Goal: Task Accomplishment & Management: Manage account settings

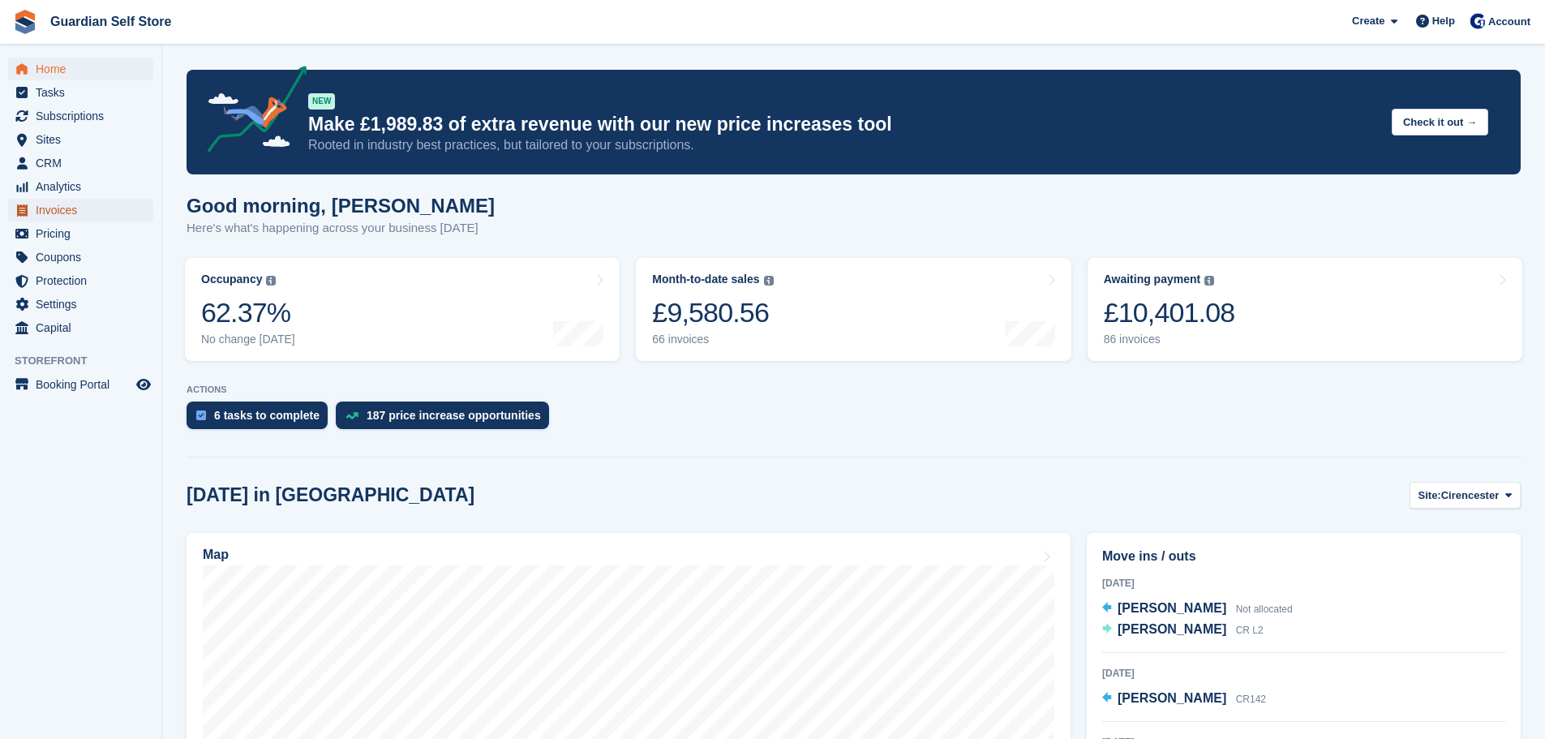
click at [54, 200] on span "Invoices" at bounding box center [84, 210] width 97 height 23
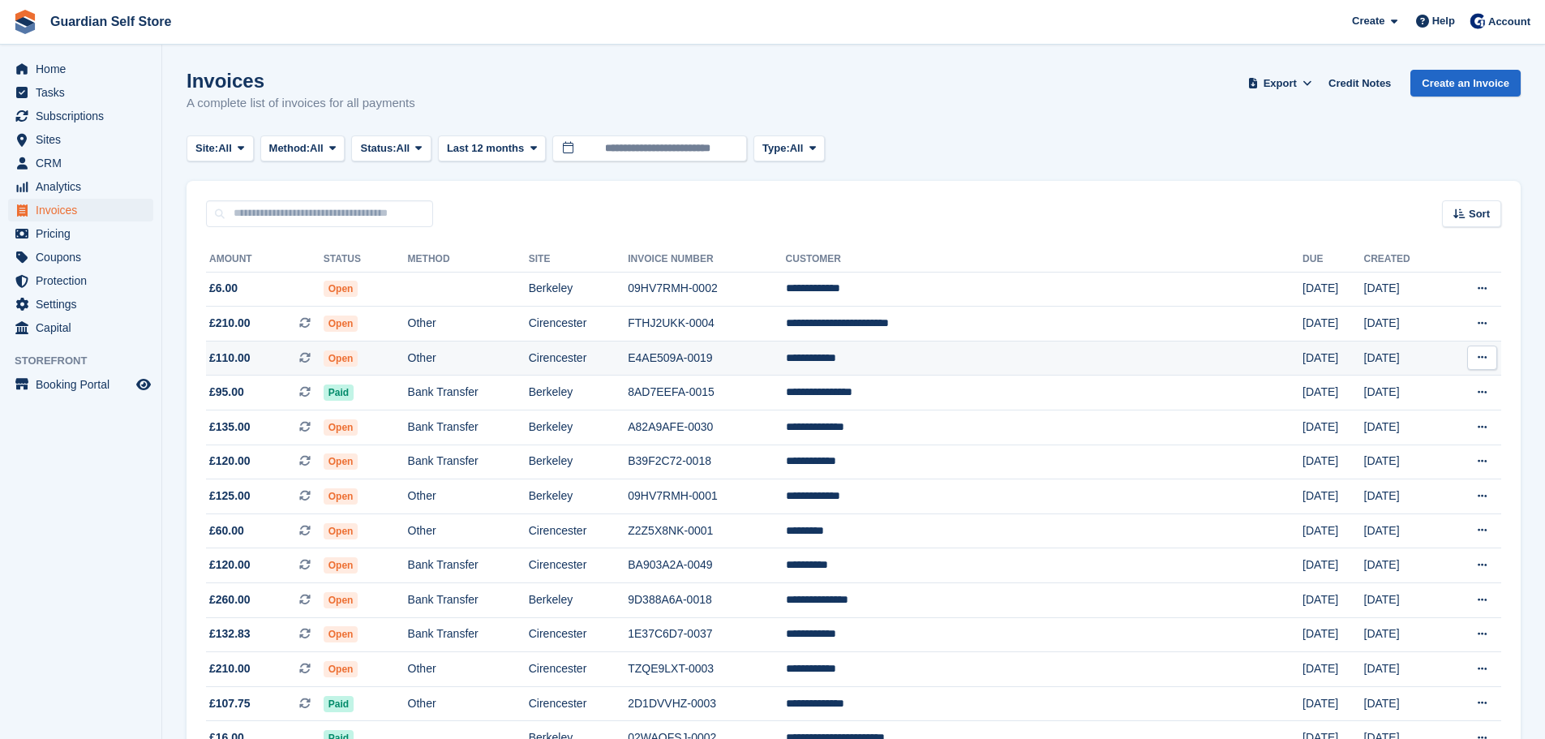
click at [408, 361] on td "Open" at bounding box center [366, 358] width 84 height 35
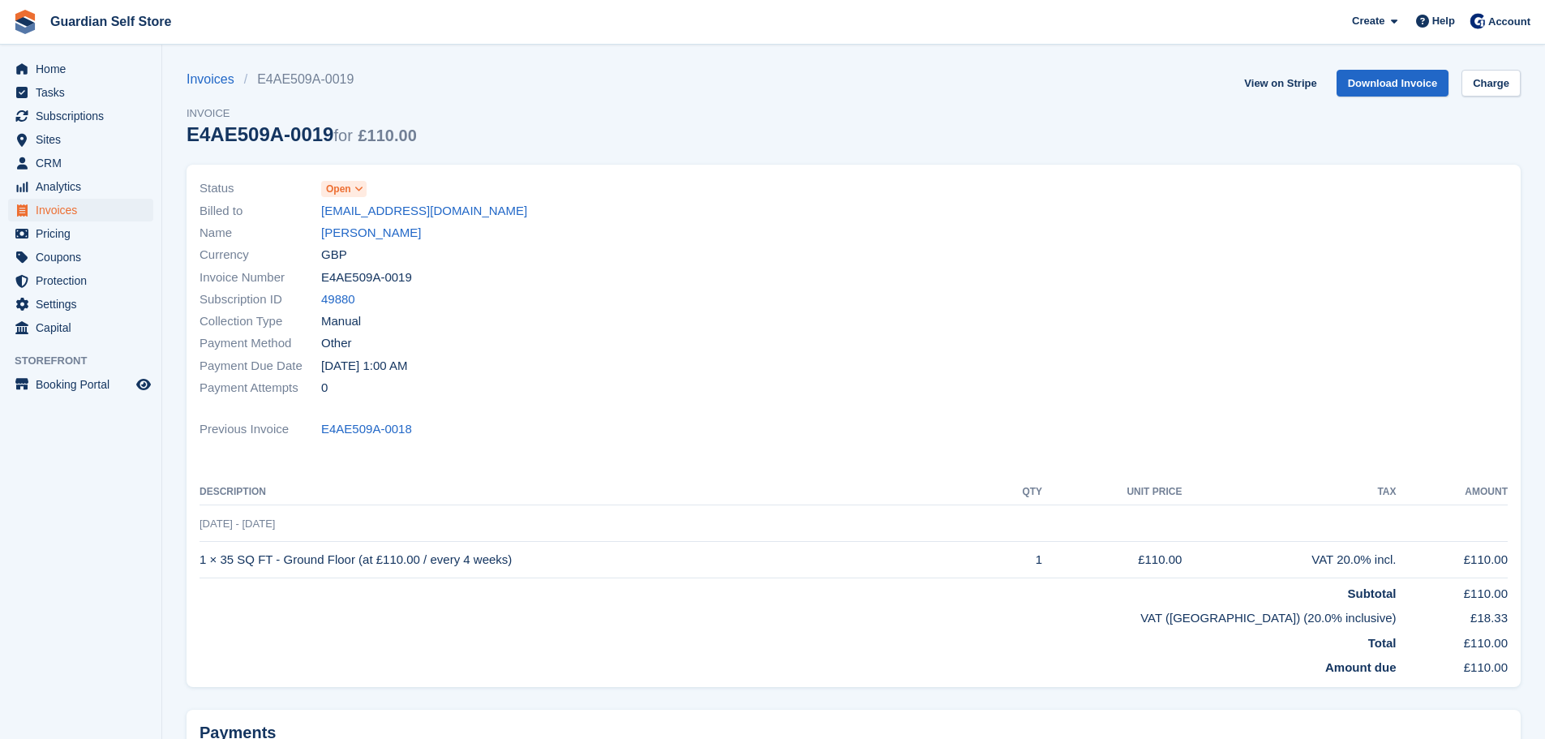
click at [346, 187] on span "Open" at bounding box center [338, 189] width 25 height 15
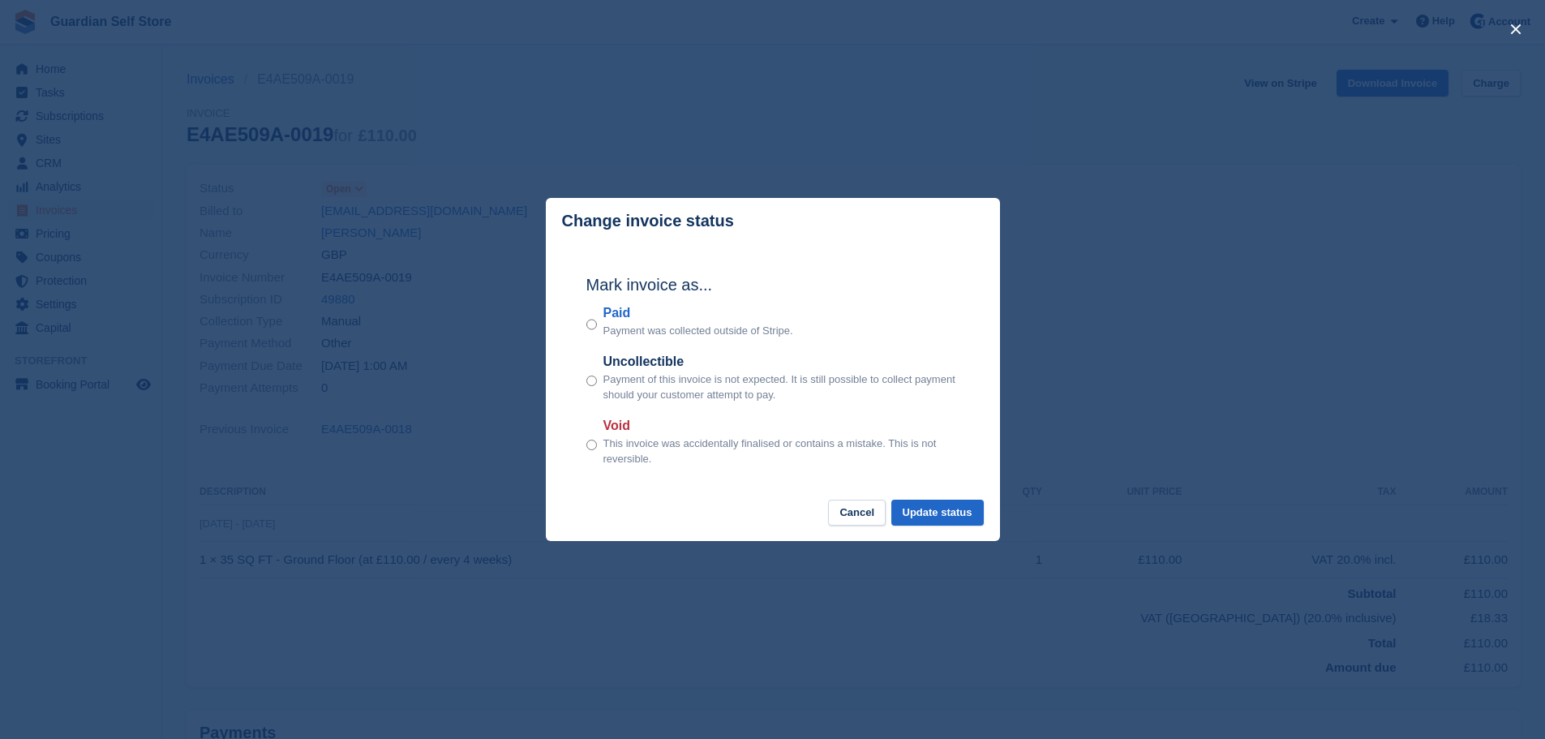
click at [607, 311] on label "Paid" at bounding box center [698, 312] width 190 height 19
click at [932, 511] on button "Update status" at bounding box center [937, 513] width 92 height 27
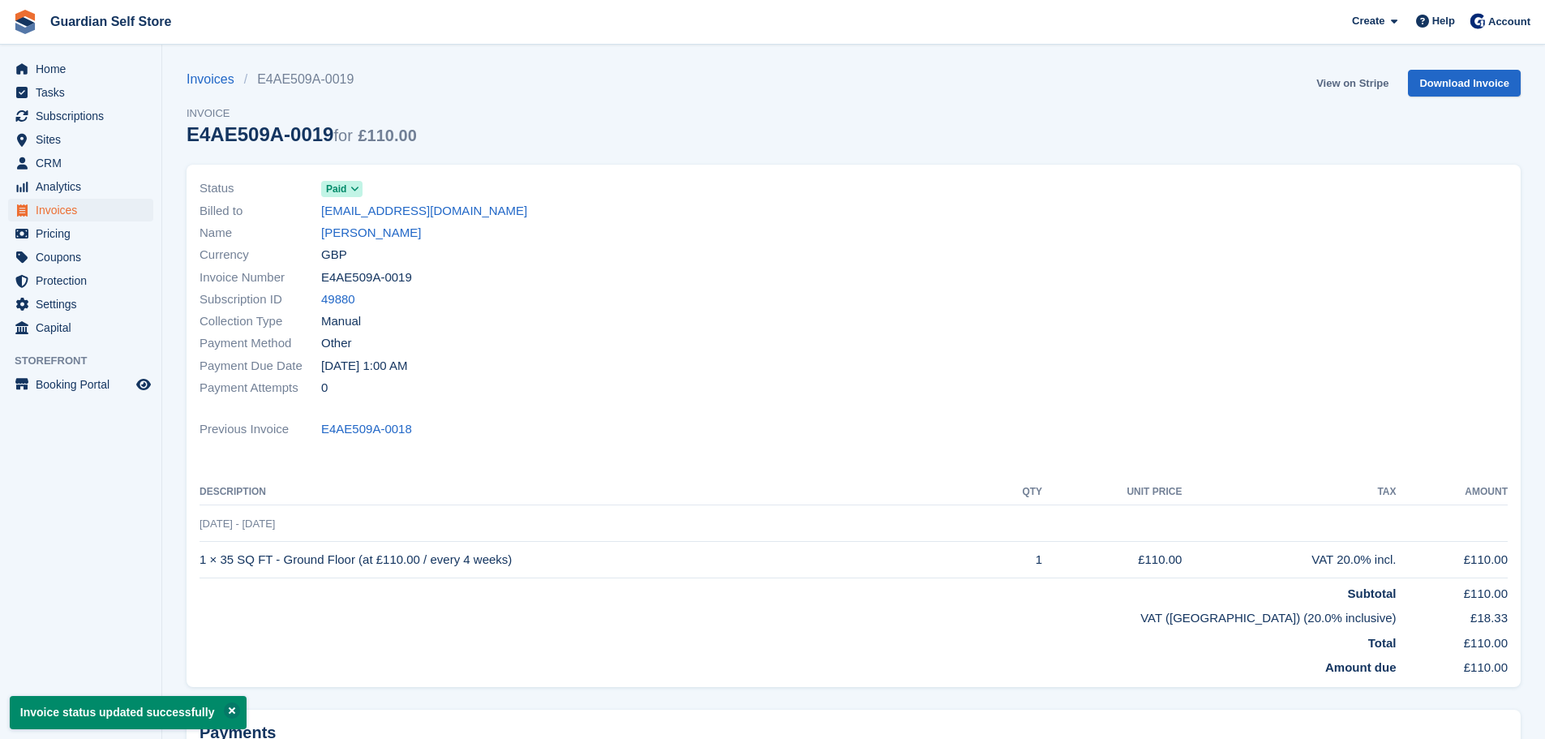
click at [1324, 78] on link "View on Stripe" at bounding box center [1352, 83] width 85 height 27
click at [101, 71] on span "Home" at bounding box center [84, 69] width 97 height 23
